Goal: Find specific page/section: Find specific page/section

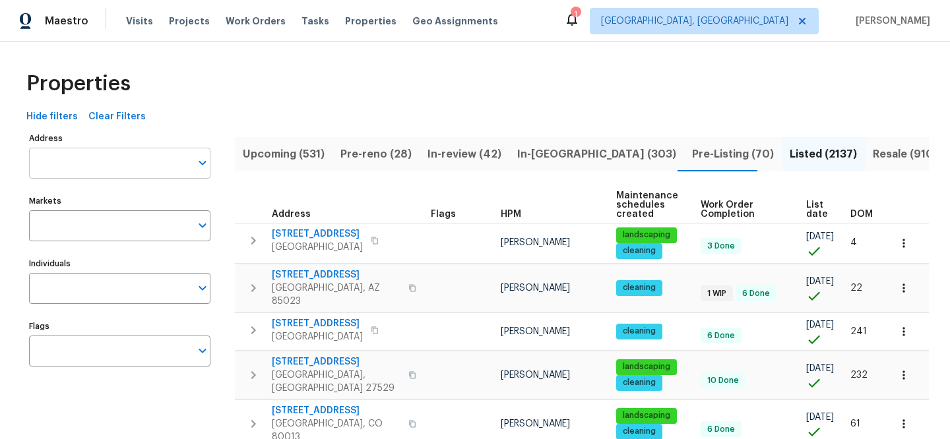
click at [108, 156] on input "Address" at bounding box center [110, 163] width 162 height 31
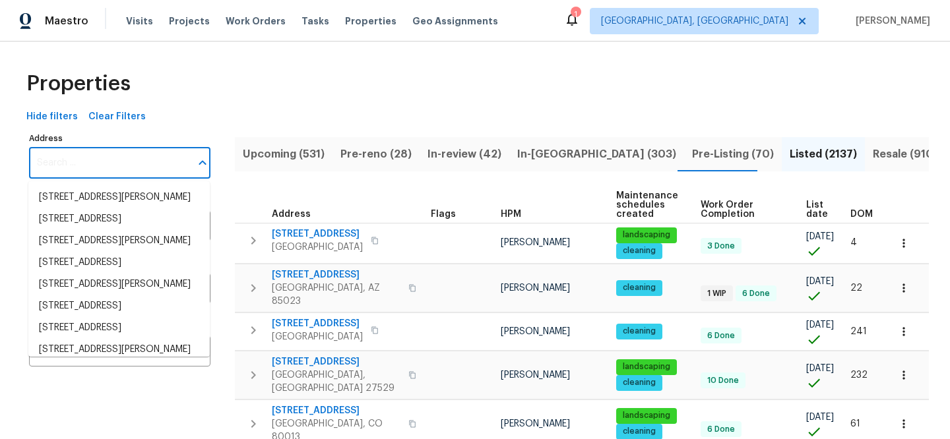
paste input "[STREET_ADDRESS][PERSON_NAME]"
type input "[STREET_ADDRESS][PERSON_NAME]"
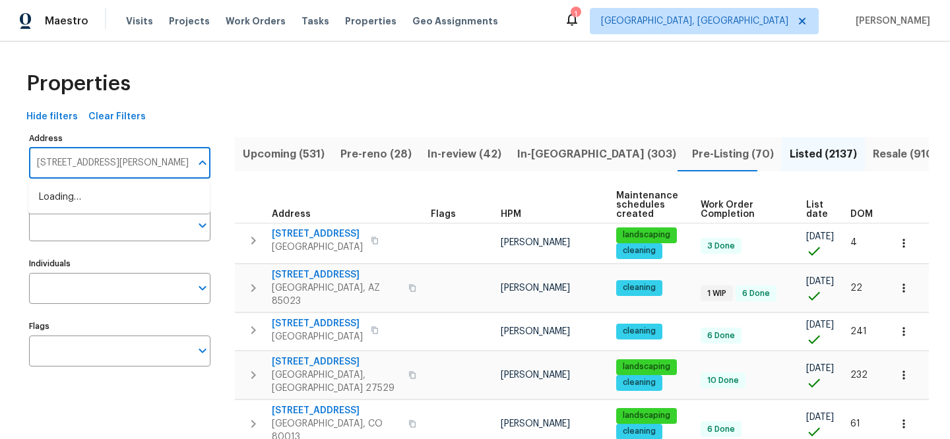
scroll to position [0, 5]
click at [168, 208] on li "[STREET_ADDRESS][PERSON_NAME]" at bounding box center [118, 198] width 181 height 22
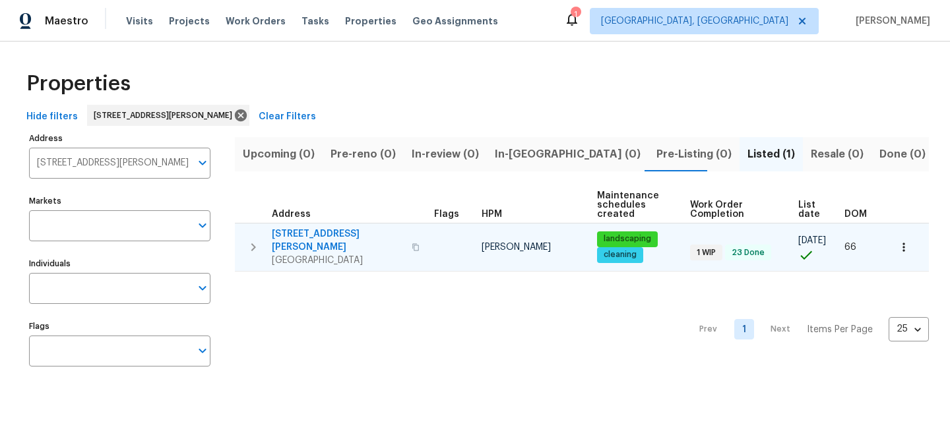
click at [330, 236] on span "[STREET_ADDRESS][PERSON_NAME]" at bounding box center [338, 241] width 132 height 26
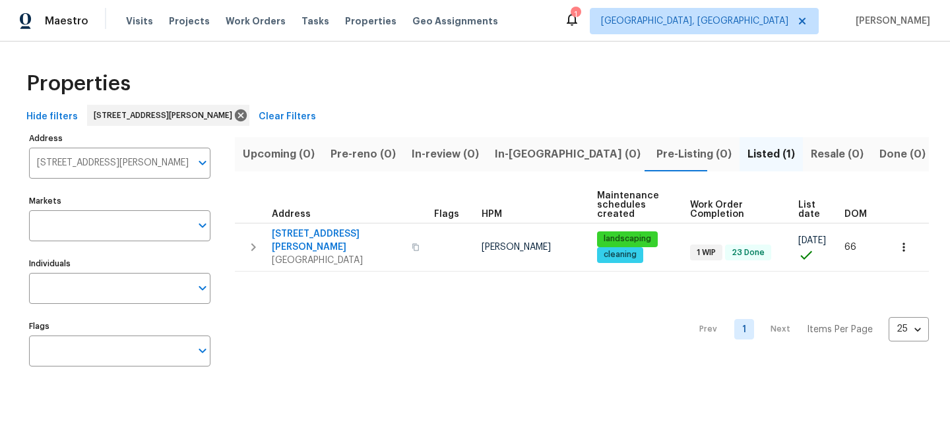
click at [271, 119] on span "Clear Filters" at bounding box center [287, 117] width 57 height 16
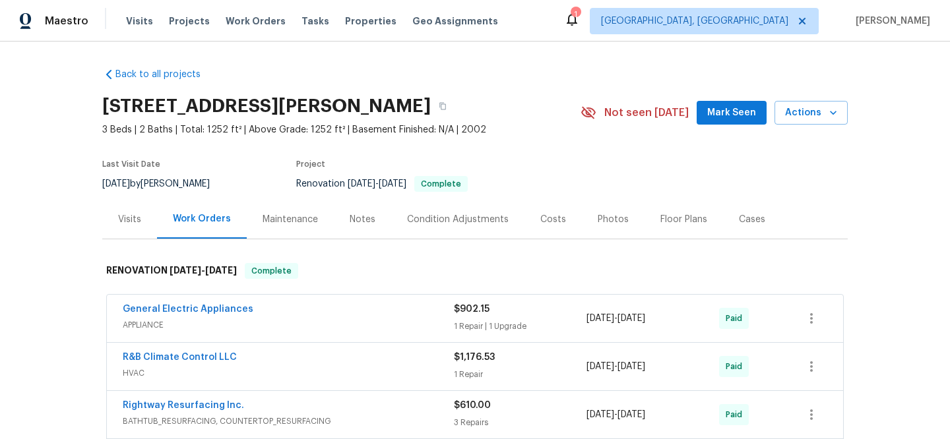
click at [138, 222] on div "Visits" at bounding box center [129, 219] width 55 height 39
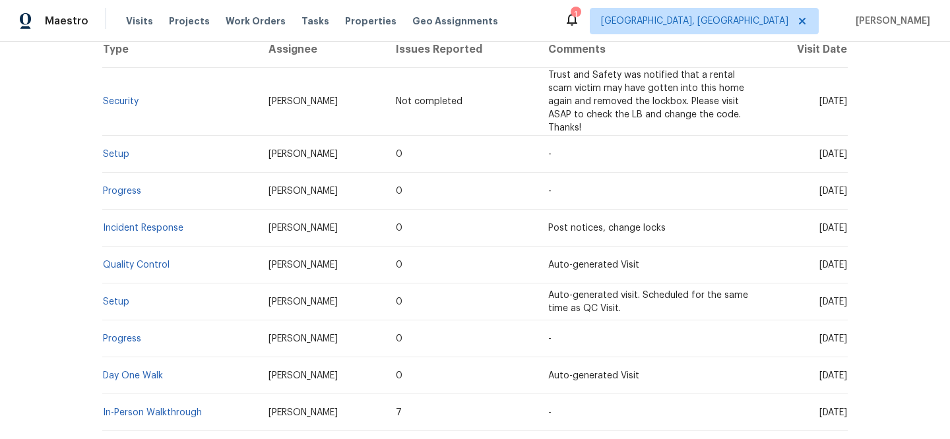
scroll to position [239, 0]
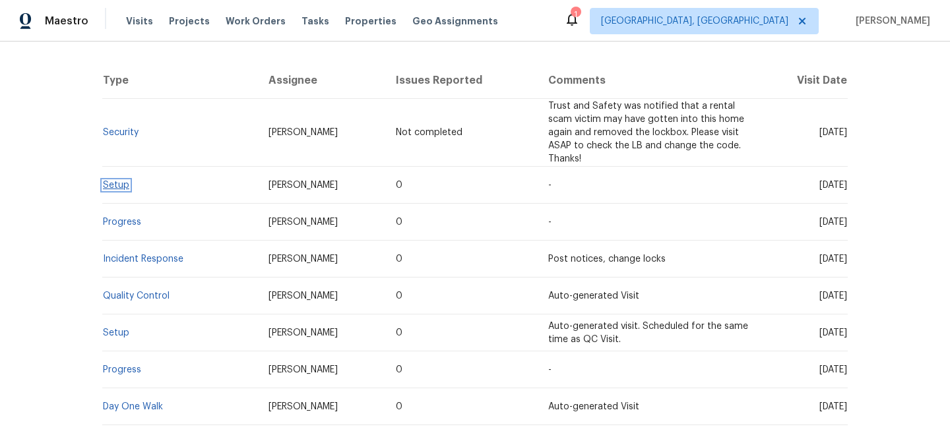
click at [114, 185] on link "Setup" at bounding box center [116, 185] width 26 height 9
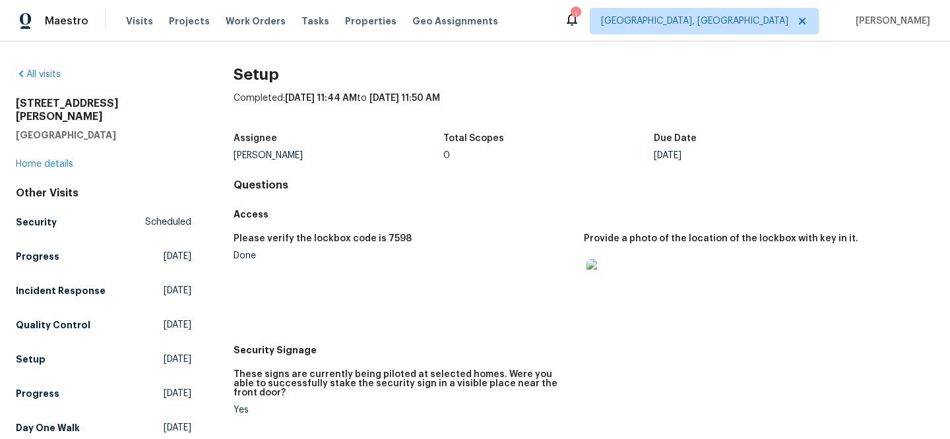
click at [592, 283] on img at bounding box center [608, 280] width 42 height 42
